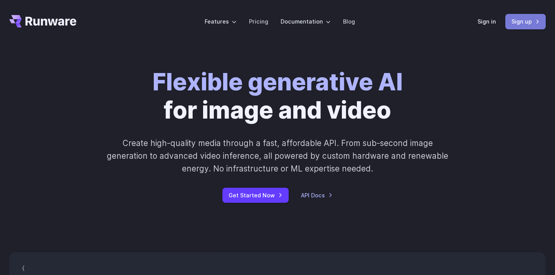
click at [519, 20] on link "Sign up" at bounding box center [526, 21] width 40 height 15
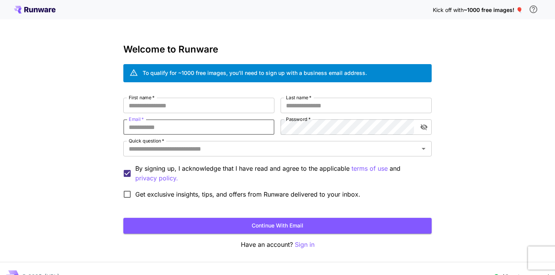
click at [180, 128] on input "Email   *" at bounding box center [198, 126] width 151 height 15
type input "**********"
click at [329, 106] on input "Last name   *" at bounding box center [356, 105] width 151 height 15
click at [419, 126] on button "toggle password visibility" at bounding box center [424, 127] width 14 height 14
click at [354, 99] on input "Last name   *" at bounding box center [356, 105] width 151 height 15
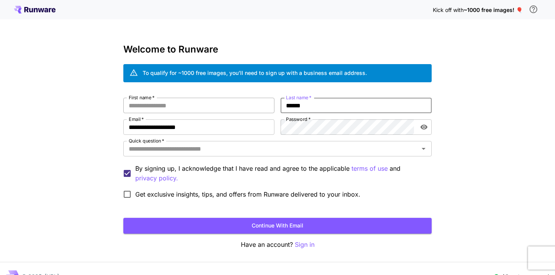
type input "******"
click at [228, 107] on input "First name   *" at bounding box center [198, 105] width 151 height 15
type input "*"
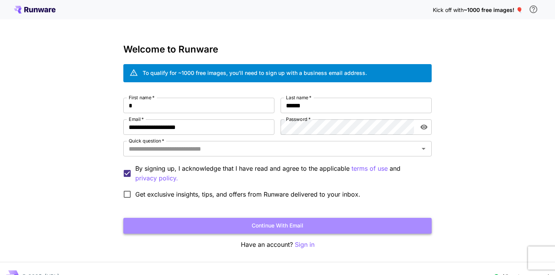
click at [241, 224] on button "Continue with email" at bounding box center [277, 225] width 309 height 16
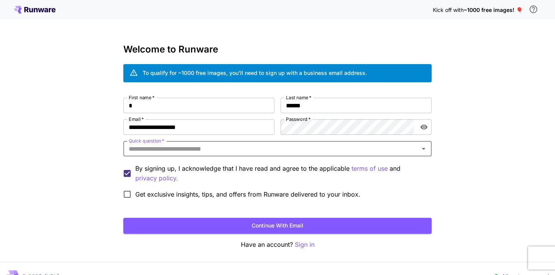
click at [209, 145] on input "Quick question   *" at bounding box center [271, 148] width 291 height 11
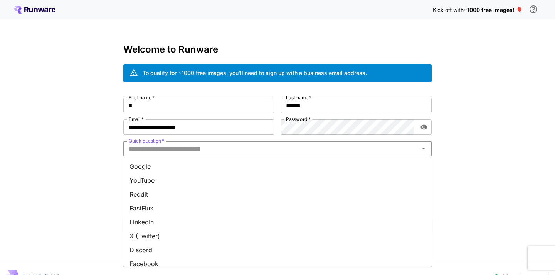
click at [201, 176] on li "YouTube" at bounding box center [277, 180] width 309 height 14
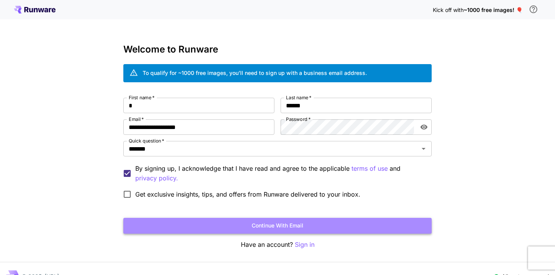
click at [249, 223] on button "Continue with email" at bounding box center [277, 225] width 309 height 16
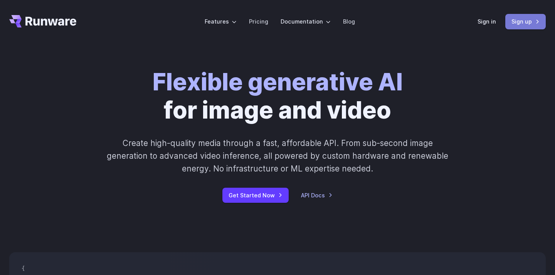
click at [521, 23] on link "Sign up" at bounding box center [526, 21] width 40 height 15
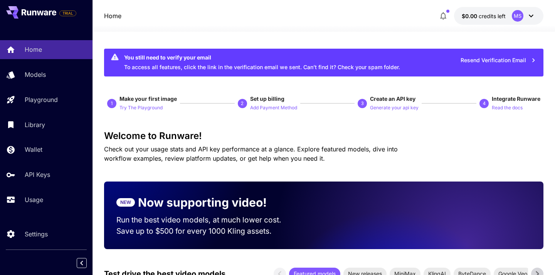
click at [524, 19] on div "MS" at bounding box center [524, 16] width 24 height 12
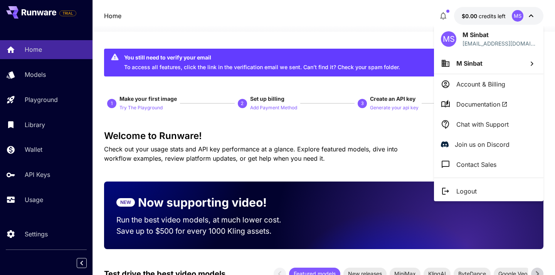
click at [316, 74] on div at bounding box center [277, 137] width 555 height 275
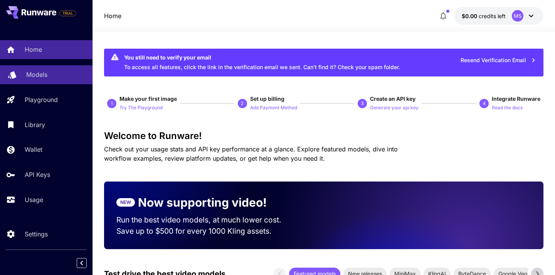
click at [43, 71] on p "Models" at bounding box center [36, 74] width 21 height 9
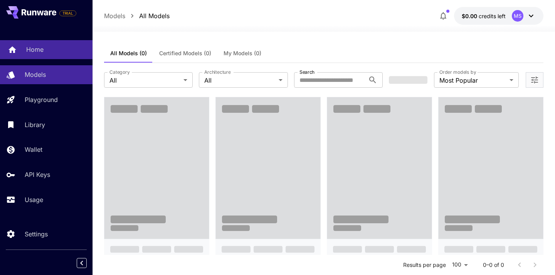
click at [49, 53] on div "Home" at bounding box center [56, 49] width 60 height 9
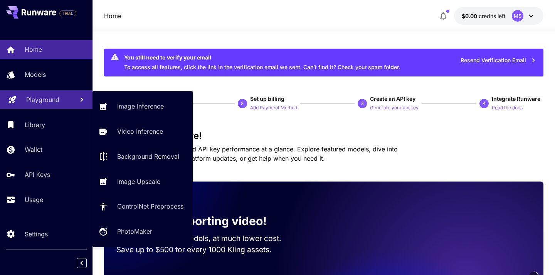
click at [59, 98] on div "Playground" at bounding box center [47, 99] width 42 height 9
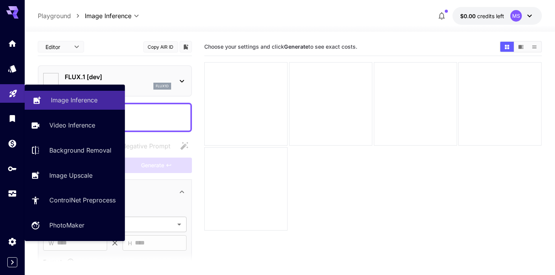
type input "**********"
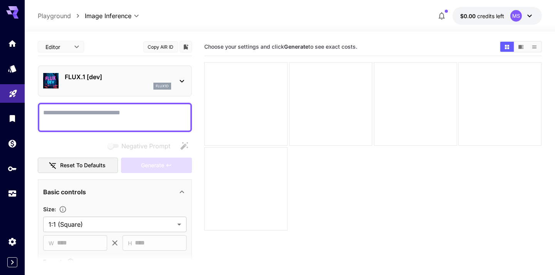
click at [156, 115] on textarea "Negative Prompt" at bounding box center [114, 117] width 143 height 19
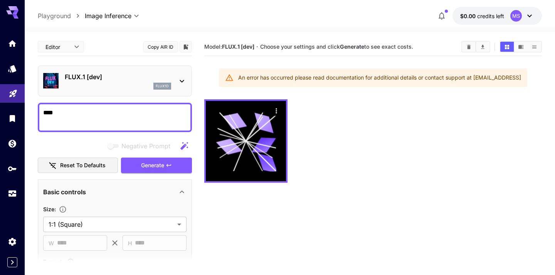
type textarea "****"
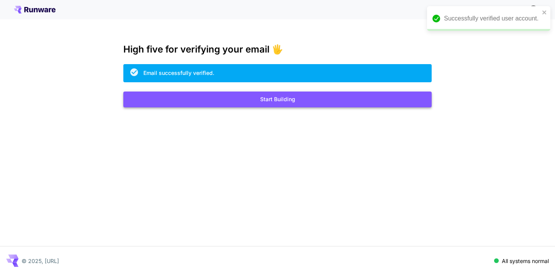
click at [293, 101] on button "Start Building" at bounding box center [277, 99] width 309 height 16
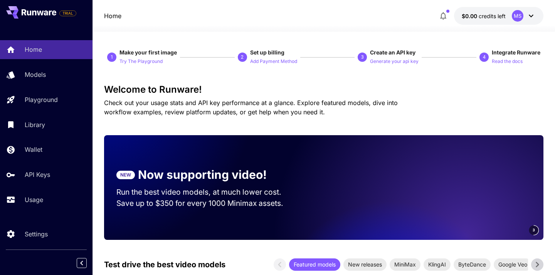
click at [69, 20] on div "TRIAL" at bounding box center [46, 12] width 93 height 25
click at [56, 67] on link "Models" at bounding box center [46, 74] width 93 height 19
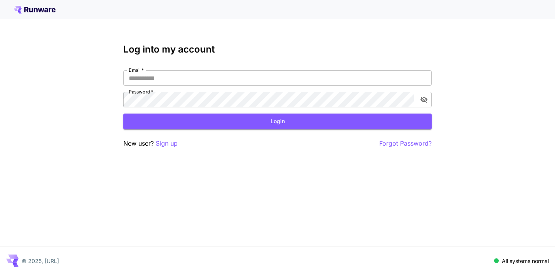
click at [48, 10] on icon at bounding box center [35, 10] width 42 height 8
click at [12, 257] on icon at bounding box center [12, 258] width 12 height 8
click at [170, 77] on input "Email   *" at bounding box center [277, 77] width 309 height 15
type input "*"
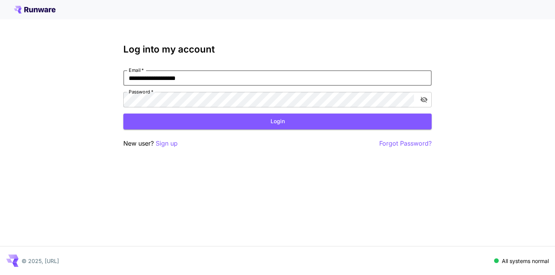
type input "**********"
click button "Login" at bounding box center [277, 121] width 309 height 16
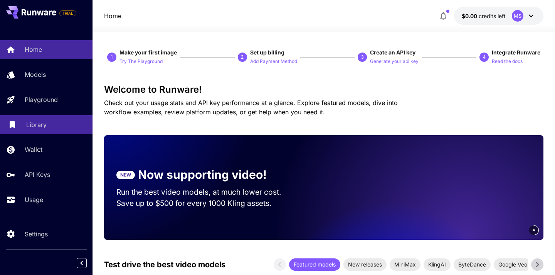
click at [59, 126] on div "Library" at bounding box center [56, 124] width 60 height 9
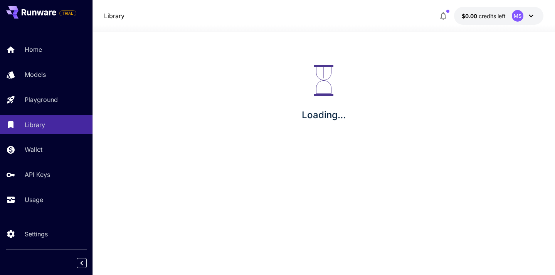
click at [50, 160] on div "Home Models Playground Library Wallet API Keys Usage" at bounding box center [46, 124] width 93 height 169
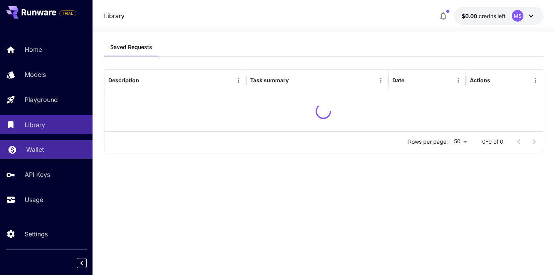
click at [51, 154] on div "Wallet" at bounding box center [56, 149] width 60 height 9
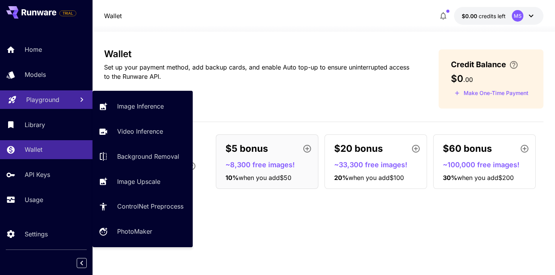
click at [30, 108] on link "Playground" at bounding box center [46, 99] width 93 height 19
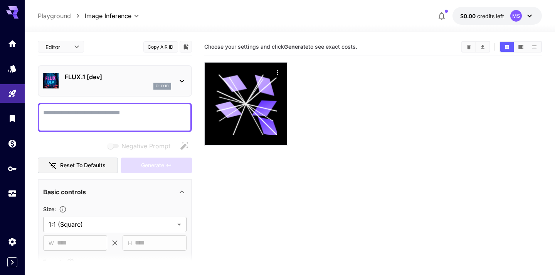
click at [40, 74] on div "FLUX.1 [dev] flux1d" at bounding box center [115, 80] width 154 height 31
click at [103, 116] on textarea "Negative Prompt" at bounding box center [114, 117] width 143 height 19
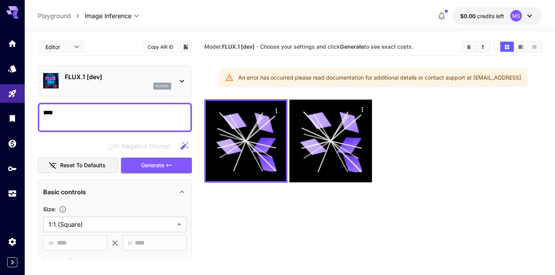
type textarea "****"
click at [138, 163] on button "Generate" at bounding box center [156, 165] width 71 height 16
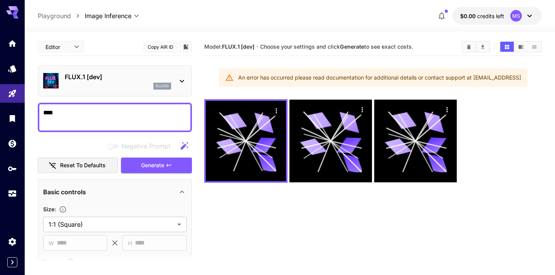
click at [532, 13] on icon at bounding box center [529, 15] width 9 height 9
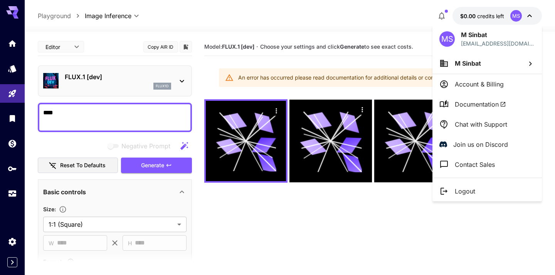
click at [481, 187] on li "Logout" at bounding box center [488, 191] width 110 height 20
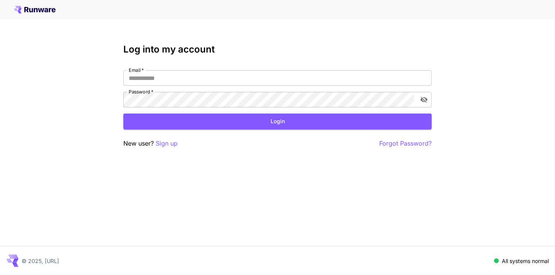
click at [181, 146] on div "New user? Sign up Forgot Password?" at bounding box center [277, 143] width 309 height 10
click at [167, 143] on p "Sign up" at bounding box center [167, 143] width 22 height 10
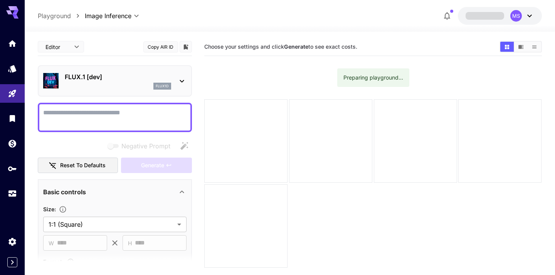
click at [148, 124] on textarea "Negative Prompt" at bounding box center [114, 117] width 143 height 19
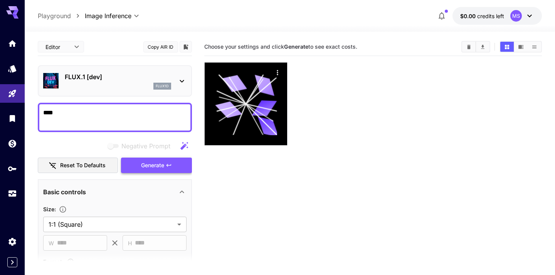
type textarea "****"
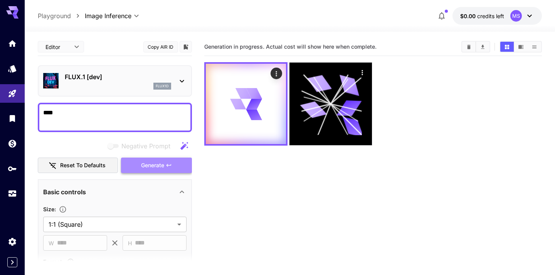
click at [168, 168] on icon "button" at bounding box center [169, 165] width 6 height 6
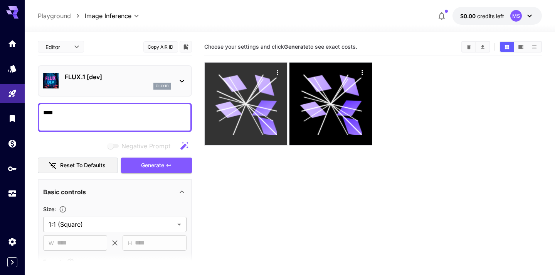
click at [257, 95] on icon at bounding box center [246, 104] width 62 height 62
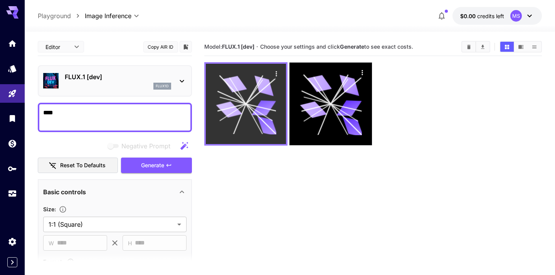
click at [281, 85] on div at bounding box center [246, 104] width 80 height 80
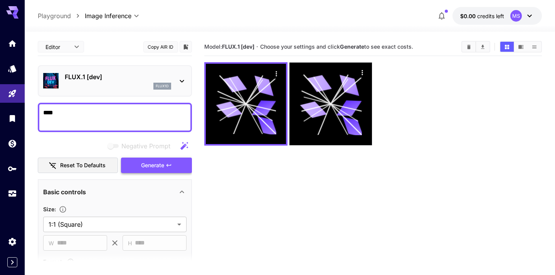
click at [174, 166] on button "Generate" at bounding box center [156, 165] width 71 height 16
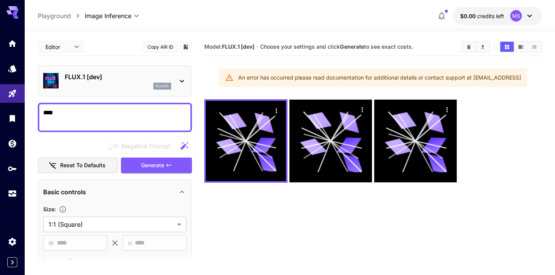
click at [525, 15] on icon at bounding box center [529, 15] width 9 height 9
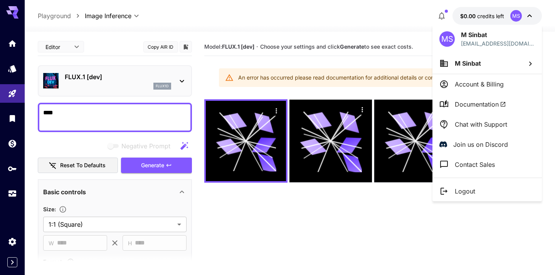
click at [469, 184] on li "Logout" at bounding box center [488, 191] width 110 height 20
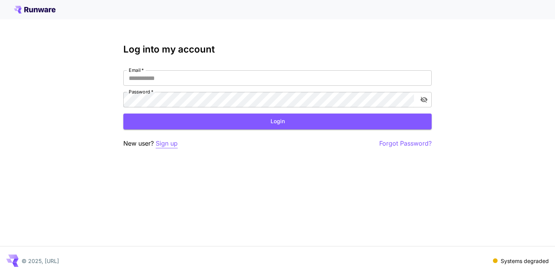
click at [166, 143] on p "Sign up" at bounding box center [167, 143] width 22 height 10
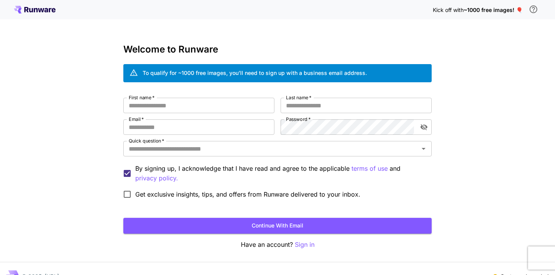
click at [520, 10] on span "~1000 free images! 🎈" at bounding box center [493, 10] width 59 height 7
click at [491, 10] on span "~1000 free images! 🎈" at bounding box center [493, 10] width 59 height 7
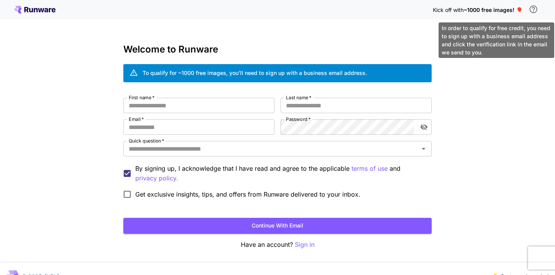
click at [541, 9] on button "\a In order to qualify for free credit, you need to sign up with a business ema…" at bounding box center [533, 9] width 15 height 15
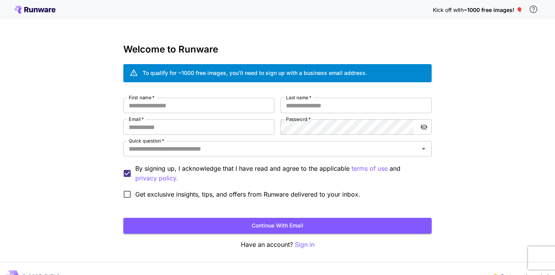
click at [507, 92] on div "Kick off with ~1000 free images! 🎈 Welcome to Runware To qualify for ~1000 free…" at bounding box center [277, 145] width 555 height 290
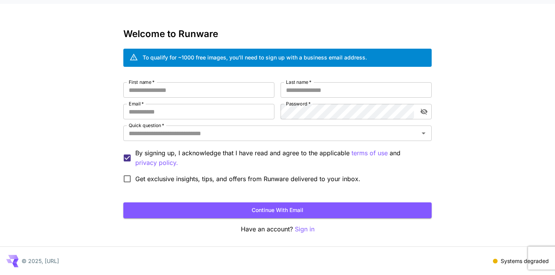
click at [496, 262] on span at bounding box center [495, 260] width 5 height 5
click at [509, 260] on p "Systems degraded" at bounding box center [525, 260] width 48 height 8
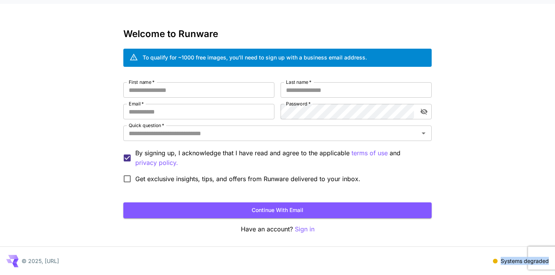
click at [509, 260] on p "Systems degraded" at bounding box center [525, 260] width 48 height 8
copy body "Systems degraded"
click at [219, 118] on input "Email   *" at bounding box center [198, 111] width 151 height 15
paste input "**********"
type input "**********"
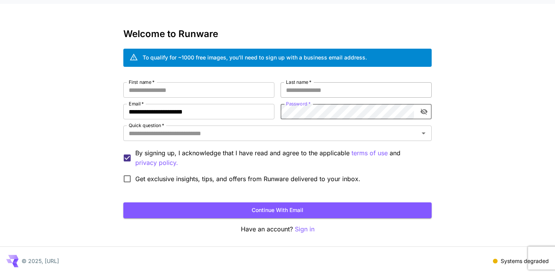
click at [326, 91] on input "Last name   *" at bounding box center [356, 89] width 151 height 15
type input "***"
click at [244, 97] on input "First name   *" at bounding box center [198, 89] width 151 height 15
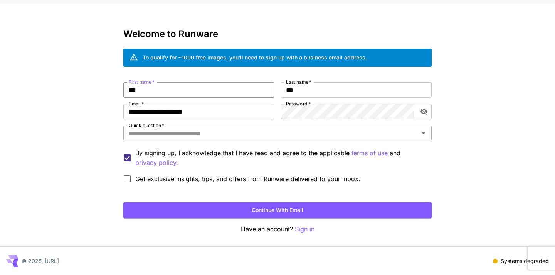
click at [236, 139] on div "Quick question   *" at bounding box center [277, 132] width 309 height 15
type input "***"
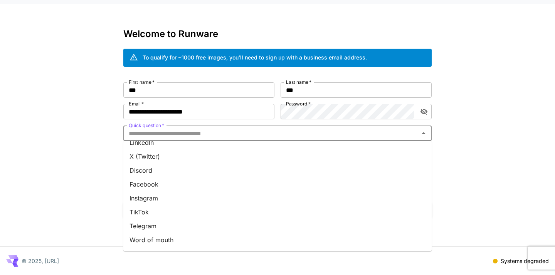
scroll to position [105, 0]
click at [226, 235] on li "Other" at bounding box center [277, 241] width 309 height 14
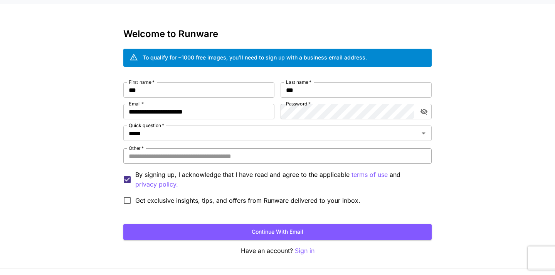
click at [251, 157] on input "Other   *" at bounding box center [277, 155] width 309 height 15
type input "*******"
click at [256, 226] on button "Continue with email" at bounding box center [277, 232] width 309 height 16
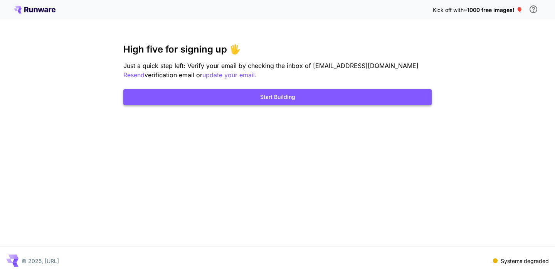
click at [236, 101] on button "Start Building" at bounding box center [277, 97] width 309 height 16
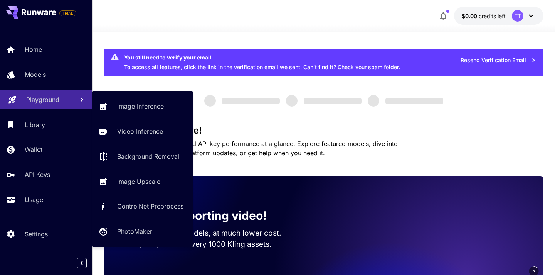
click at [61, 106] on link "Playground" at bounding box center [46, 99] width 93 height 19
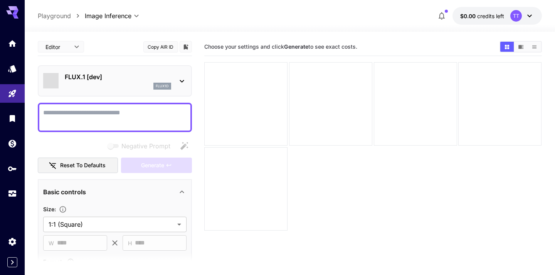
click at [159, 113] on textarea "Negative Prompt" at bounding box center [114, 117] width 143 height 19
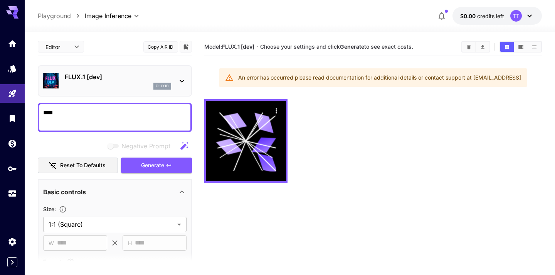
type textarea "****"
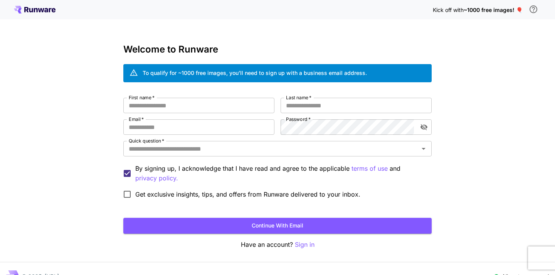
click at [208, 70] on div "To qualify for ~1000 free images, you’ll need to sign up with a business email …" at bounding box center [255, 73] width 224 height 8
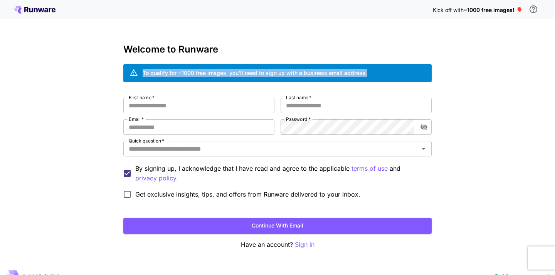
click at [208, 70] on div "To qualify for ~1000 free images, you’ll need to sign up with a business email …" at bounding box center [255, 73] width 224 height 8
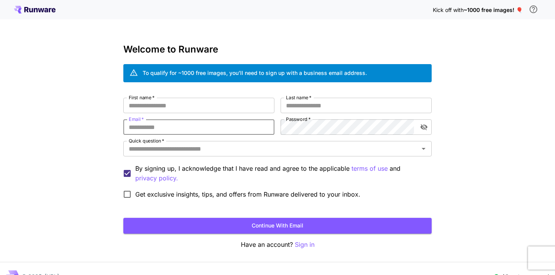
click at [185, 126] on input "Email   *" at bounding box center [198, 126] width 151 height 15
paste input "**********"
type input "**********"
click at [226, 103] on input "First name   *" at bounding box center [198, 105] width 151 height 15
type input "**"
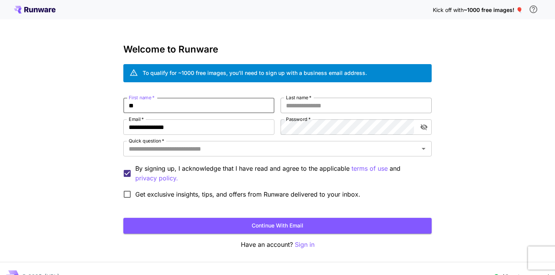
click at [317, 106] on input "Last name   *" at bounding box center [356, 105] width 151 height 15
click at [249, 155] on div "Quick question   *" at bounding box center [277, 148] width 309 height 15
type input "**"
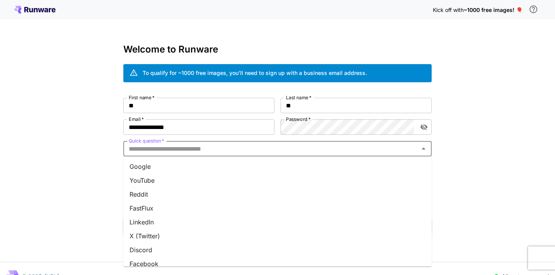
click at [221, 198] on li "Reddit" at bounding box center [277, 194] width 309 height 14
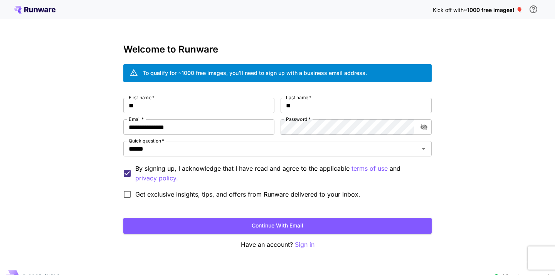
scroll to position [15, 0]
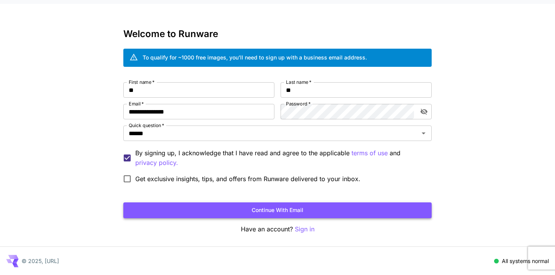
click at [228, 209] on button "Continue with email" at bounding box center [277, 210] width 309 height 16
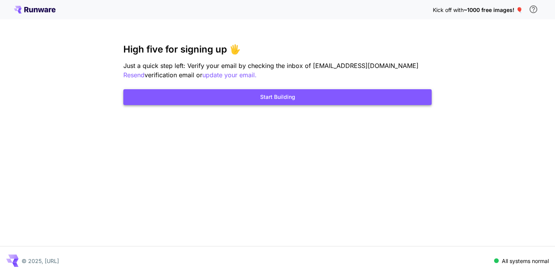
click at [275, 100] on button "Start Building" at bounding box center [277, 97] width 309 height 16
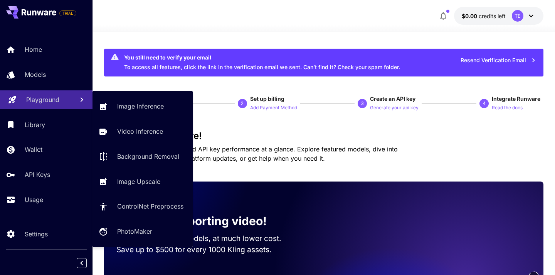
click at [46, 108] on link "Playground" at bounding box center [46, 99] width 93 height 19
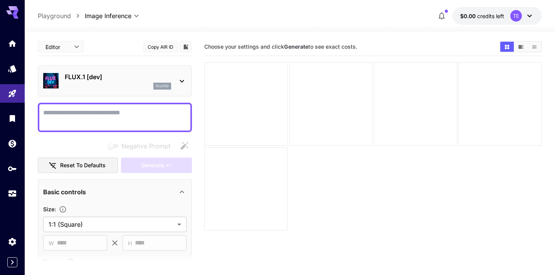
click at [161, 115] on textarea "Negative Prompt" at bounding box center [114, 117] width 143 height 19
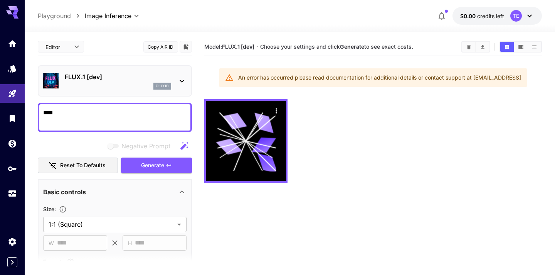
type textarea "****"
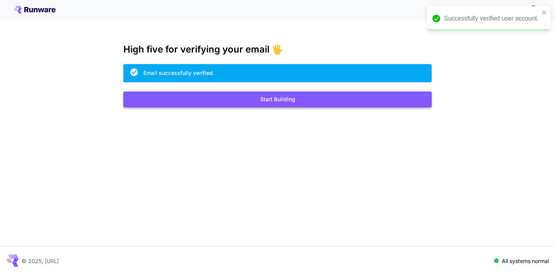
click at [285, 102] on button "Start Building" at bounding box center [277, 99] width 309 height 16
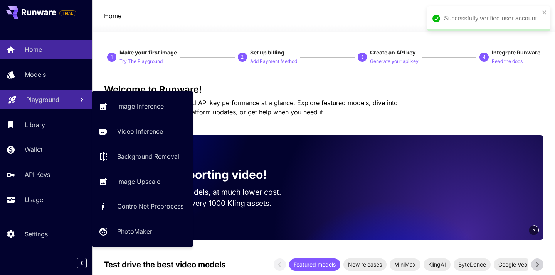
click at [53, 94] on link "Playground" at bounding box center [46, 99] width 93 height 19
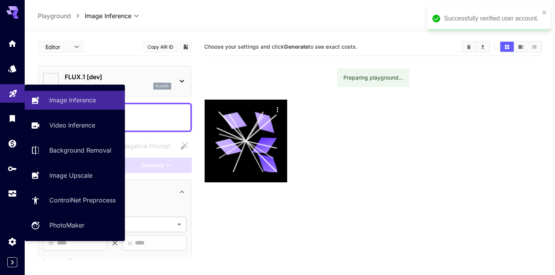
type input "**********"
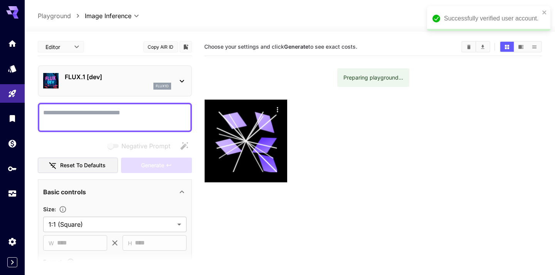
click at [162, 117] on textarea "Negative Prompt" at bounding box center [114, 117] width 143 height 19
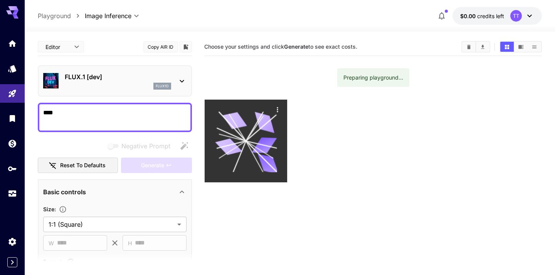
type textarea "****"
click at [239, 118] on icon at bounding box center [246, 141] width 62 height 62
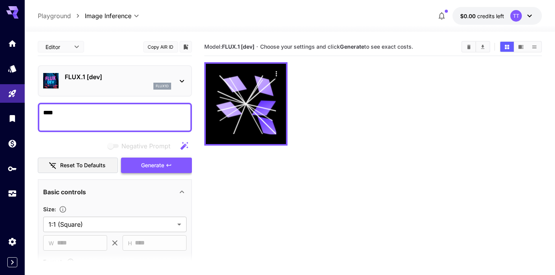
click at [158, 163] on span "Generate" at bounding box center [152, 165] width 23 height 10
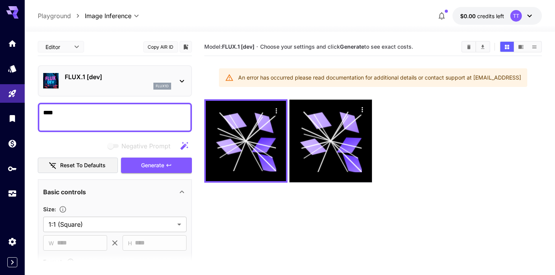
click at [52, 15] on p "Playground" at bounding box center [54, 15] width 33 height 9
click at [528, 12] on icon at bounding box center [529, 15] width 9 height 9
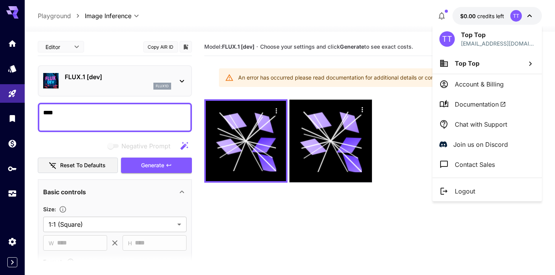
click at [487, 86] on p "Account & Billing" at bounding box center [479, 83] width 49 height 9
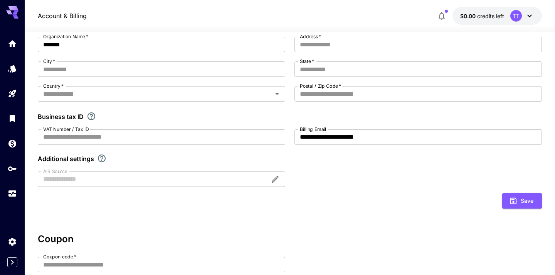
scroll to position [81, 0]
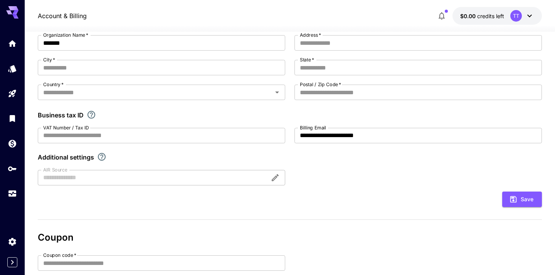
click at [135, 170] on div at bounding box center [162, 177] width 248 height 15
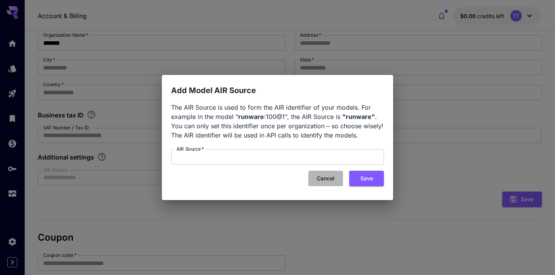
click at [324, 181] on button "Cancel" at bounding box center [326, 178] width 35 height 16
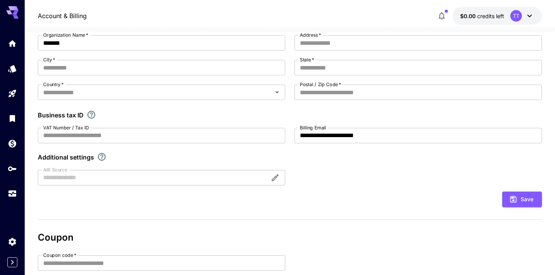
click at [256, 171] on div at bounding box center [162, 177] width 248 height 15
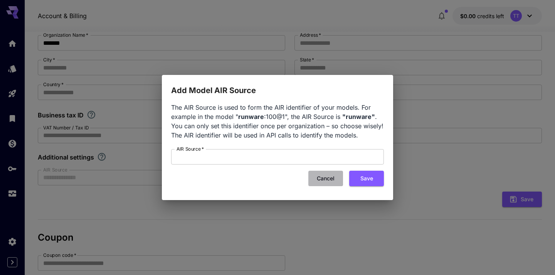
click at [334, 173] on button "Cancel" at bounding box center [326, 178] width 35 height 16
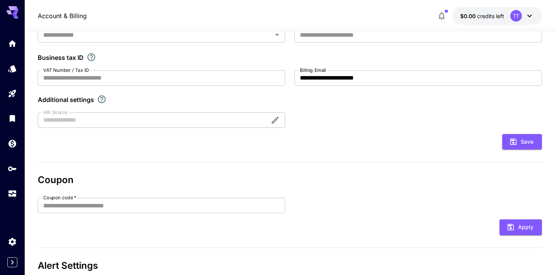
scroll to position [196, 0]
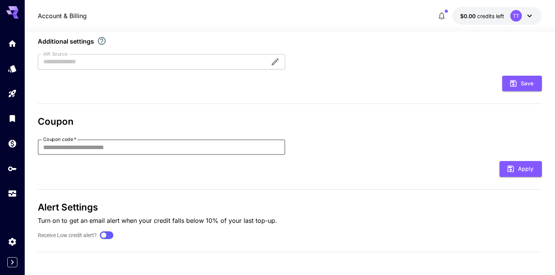
click at [229, 151] on input "Coupon code   *" at bounding box center [162, 146] width 248 height 15
click at [11, 148] on link at bounding box center [12, 143] width 25 height 19
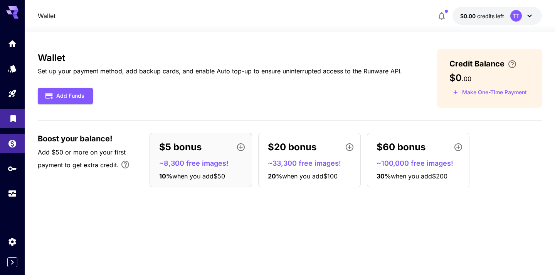
click at [22, 122] on link at bounding box center [12, 118] width 25 height 19
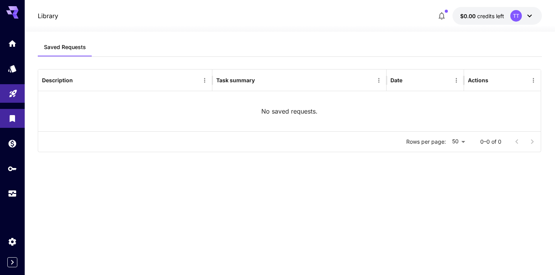
click at [22, 100] on link at bounding box center [12, 93] width 25 height 19
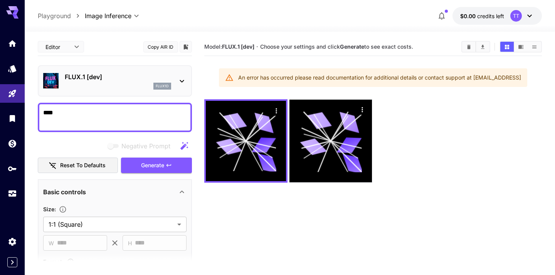
click at [178, 147] on button "button" at bounding box center [184, 145] width 15 height 15
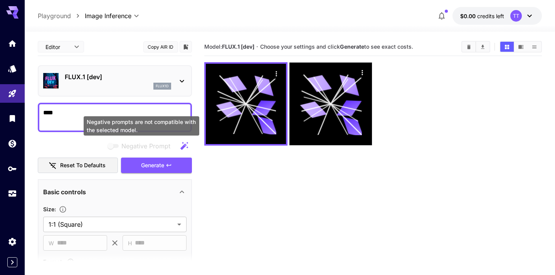
click at [162, 129] on div "Negative prompts are not compatible with the selected model." at bounding box center [142, 125] width 116 height 19
click at [162, 118] on div "Negative prompts are not compatible with the selected model." at bounding box center [142, 125] width 116 height 19
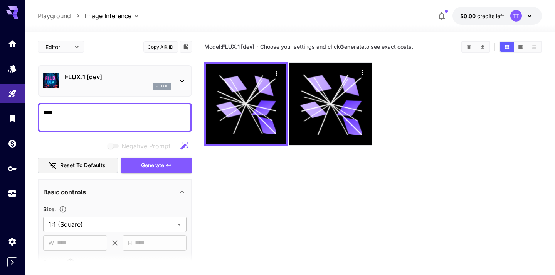
click at [162, 108] on textarea "****" at bounding box center [114, 117] width 143 height 19
type textarea "*********"
click at [145, 147] on span "Negative Prompt" at bounding box center [145, 145] width 49 height 9
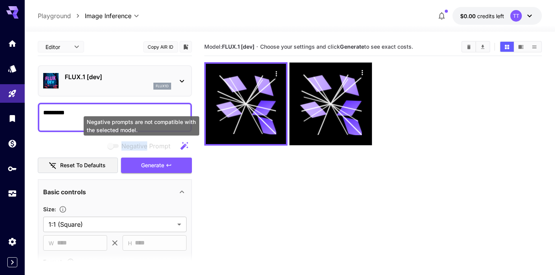
click at [145, 146] on span "Negative Prompt" at bounding box center [145, 145] width 49 height 9
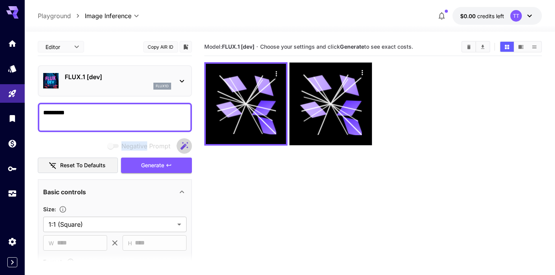
click at [187, 146] on icon "button" at bounding box center [184, 146] width 8 height 8
click at [184, 152] on button "button" at bounding box center [184, 145] width 15 height 15
click at [184, 152] on icon at bounding box center [184, 145] width 15 height 15
click at [85, 165] on button "Reset to defaults" at bounding box center [78, 165] width 80 height 16
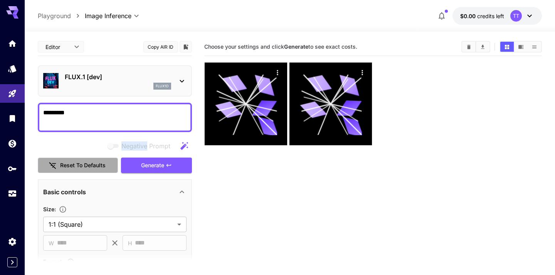
click at [85, 165] on button "Reset to defaults" at bounding box center [78, 165] width 80 height 16
click at [181, 158] on button "Generate" at bounding box center [156, 165] width 71 height 16
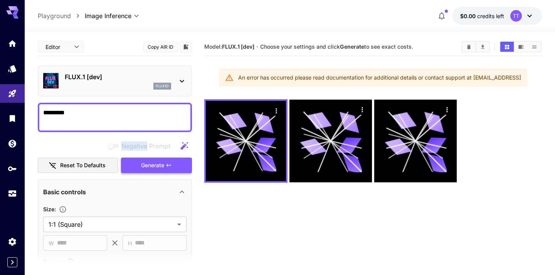
click at [181, 158] on button "Generate" at bounding box center [156, 165] width 71 height 16
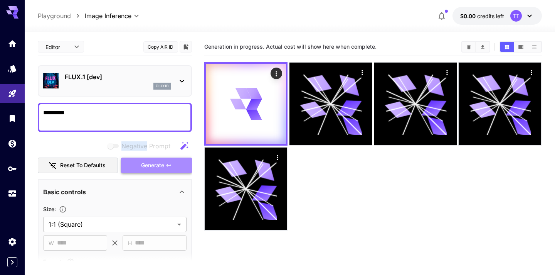
click at [181, 158] on button "Generate" at bounding box center [156, 165] width 71 height 16
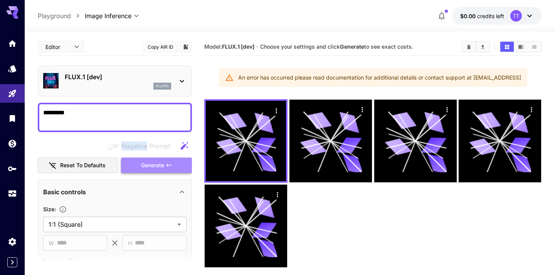
click at [181, 158] on button "Generate" at bounding box center [156, 165] width 71 height 16
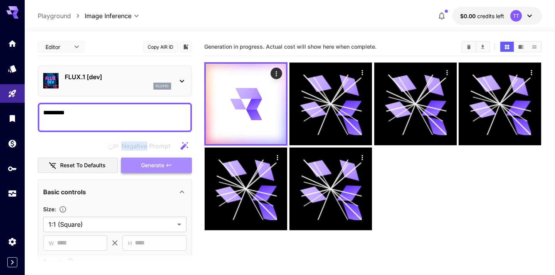
click at [181, 158] on button "Generate" at bounding box center [156, 165] width 71 height 16
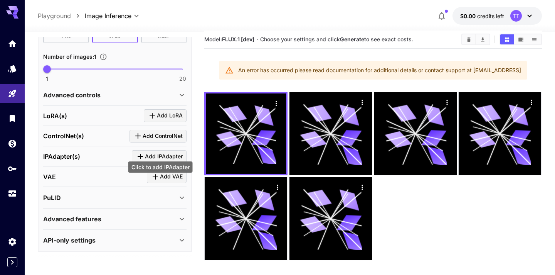
scroll to position [61, 0]
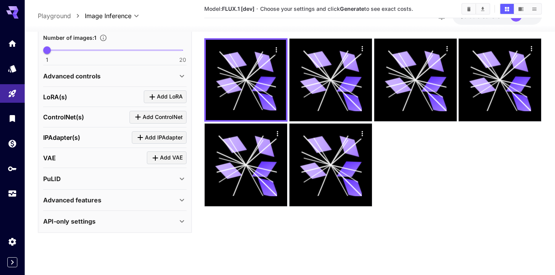
click at [143, 180] on div "PuLID" at bounding box center [110, 178] width 134 height 9
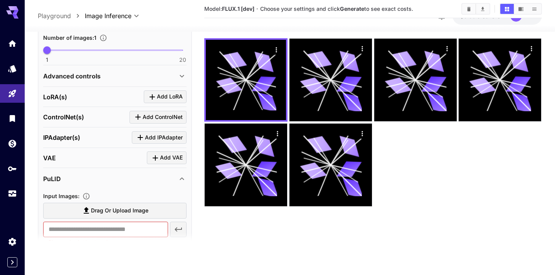
click at [143, 180] on div "PuLID" at bounding box center [110, 178] width 134 height 9
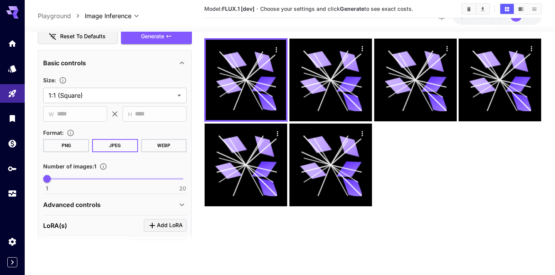
scroll to position [86, 0]
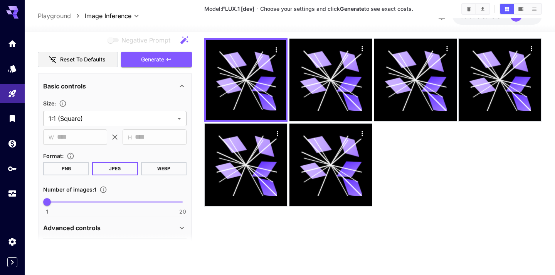
click at [81, 160] on section "Format : PNG JPEG WEBP" at bounding box center [114, 162] width 143 height 24
click at [81, 167] on button "PNG" at bounding box center [66, 168] width 46 height 13
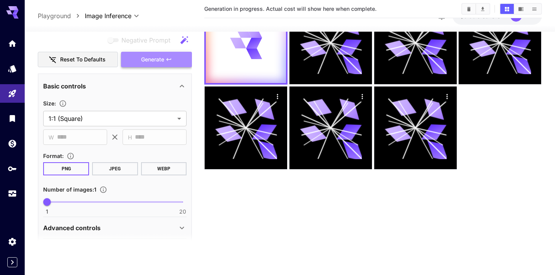
click at [168, 64] on button "Generate" at bounding box center [156, 60] width 71 height 16
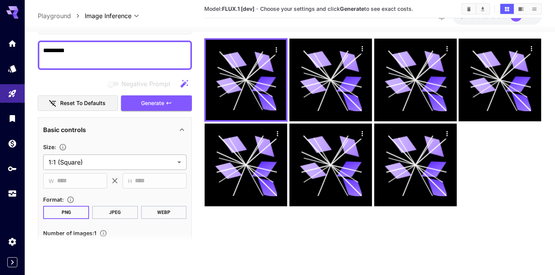
scroll to position [0, 0]
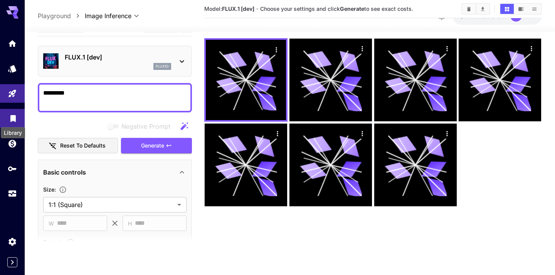
click at [12, 120] on icon "Library" at bounding box center [12, 116] width 9 height 9
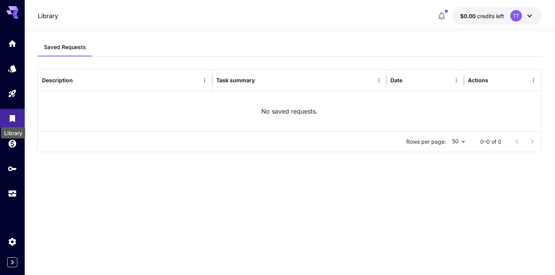
click at [10, 134] on div "Library" at bounding box center [13, 132] width 24 height 11
click at [11, 141] on div "Library" at bounding box center [13, 132] width 26 height 17
click at [11, 153] on div "Wallet" at bounding box center [13, 157] width 22 height 11
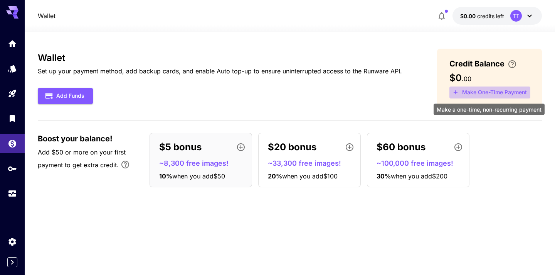
click at [464, 91] on button "Make One-Time Payment" at bounding box center [490, 92] width 81 height 12
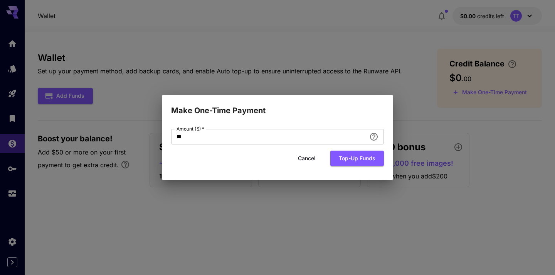
click at [325, 158] on div "Cancel Top-up funds" at bounding box center [277, 158] width 213 height 16
click at [310, 160] on button "Cancel" at bounding box center [307, 158] width 35 height 16
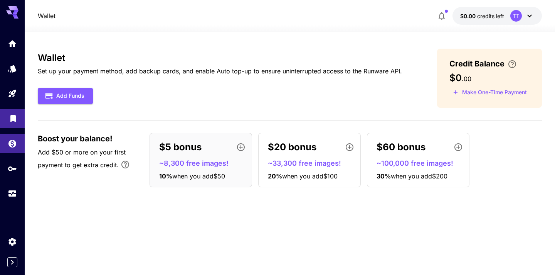
click at [10, 121] on link at bounding box center [12, 118] width 25 height 19
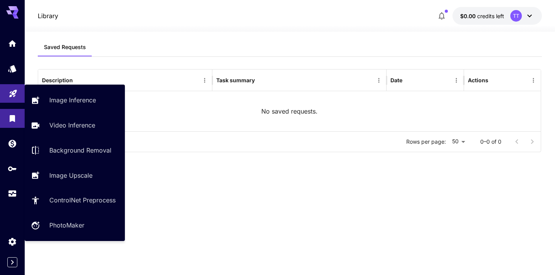
click at [17, 94] on link at bounding box center [12, 93] width 25 height 19
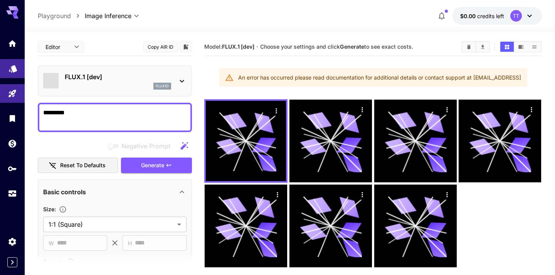
click at [19, 75] on link at bounding box center [12, 68] width 25 height 19
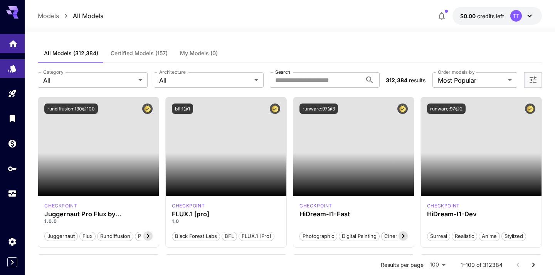
click at [19, 52] on link at bounding box center [12, 43] width 25 height 19
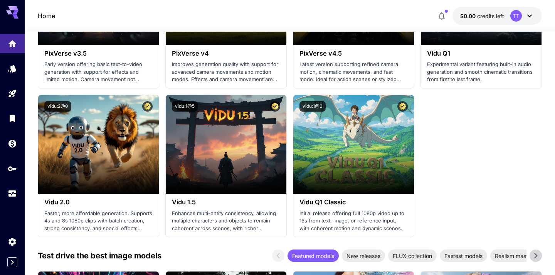
scroll to position [843, 0]
